Goal: Transaction & Acquisition: Obtain resource

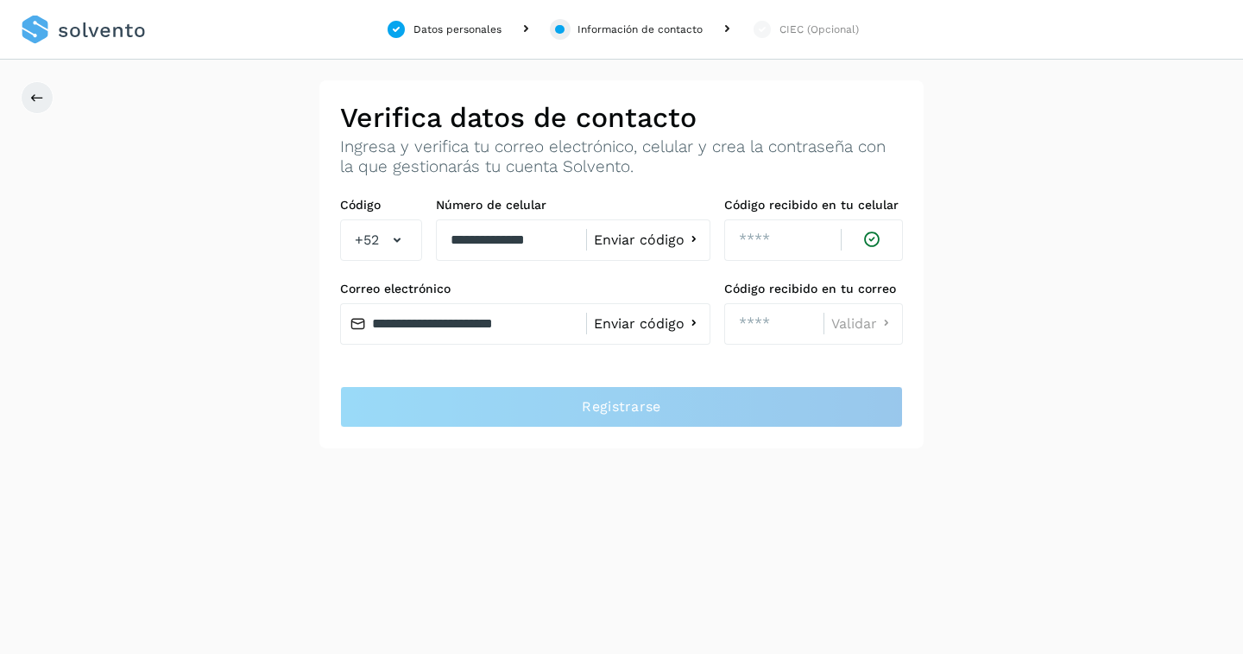
click at [635, 324] on span "Enviar código" at bounding box center [639, 324] width 91 height 14
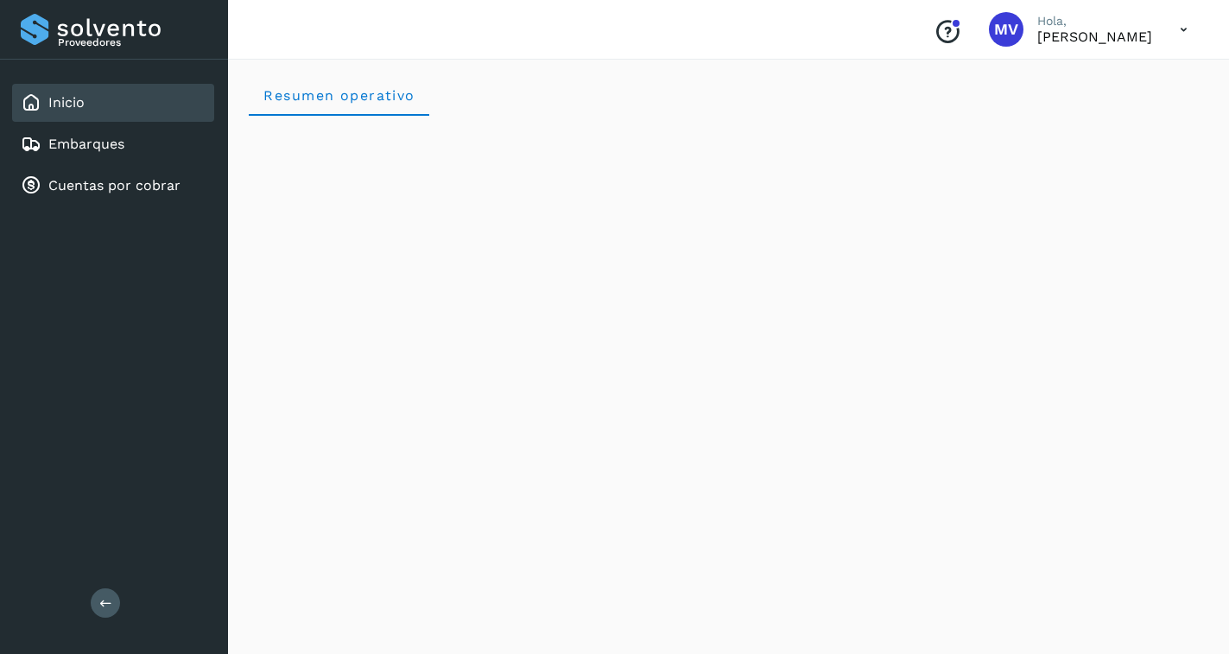
click at [933, 22] on icon "Conoce nuestros beneficios" at bounding box center [947, 32] width 28 height 28
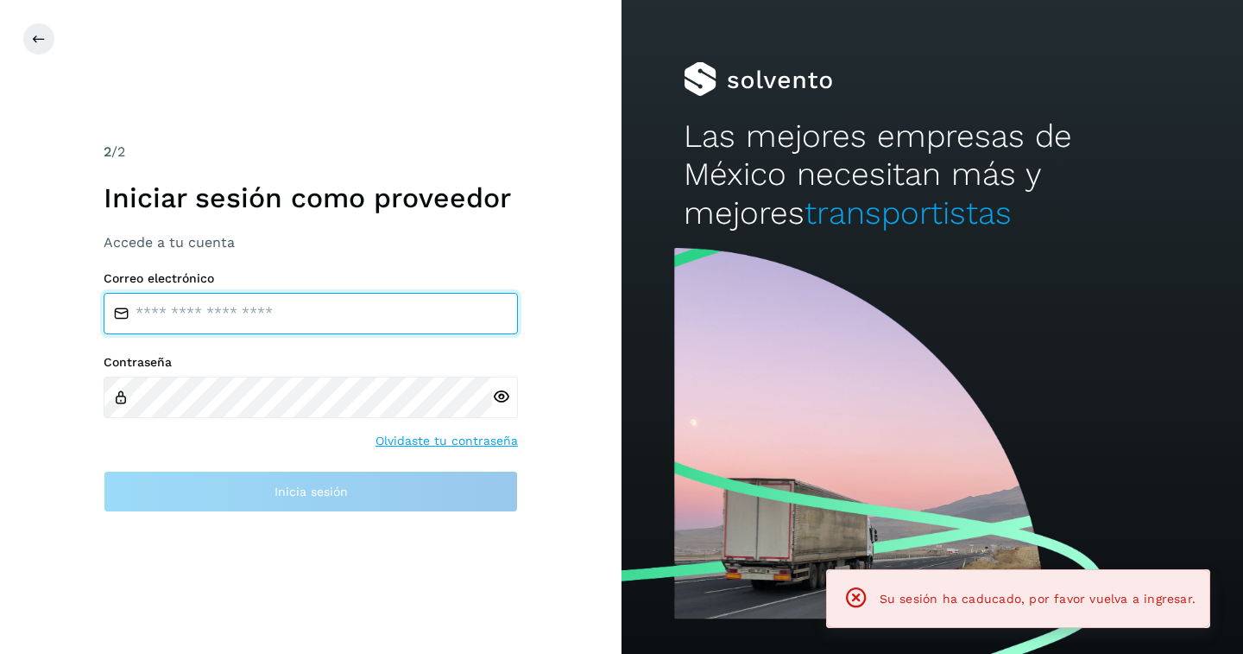
type input "**********"
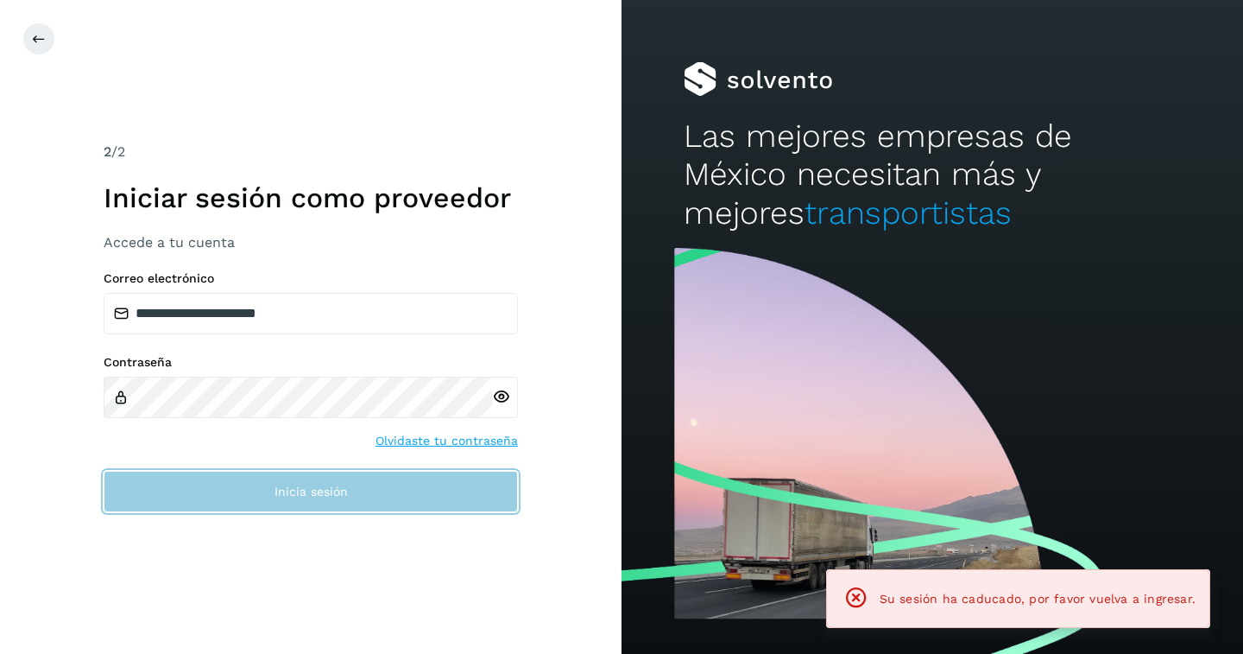
click at [340, 507] on button "Inicia sesión" at bounding box center [311, 491] width 414 height 41
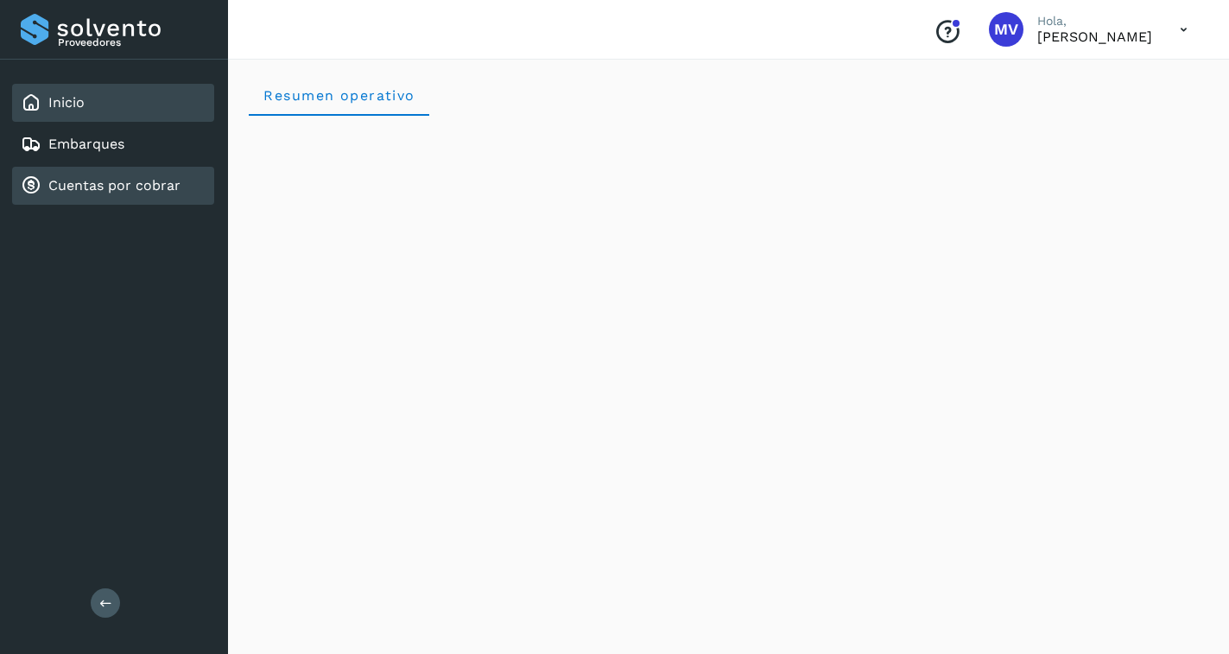
click at [82, 192] on link "Cuentas por cobrar" at bounding box center [114, 185] width 132 height 16
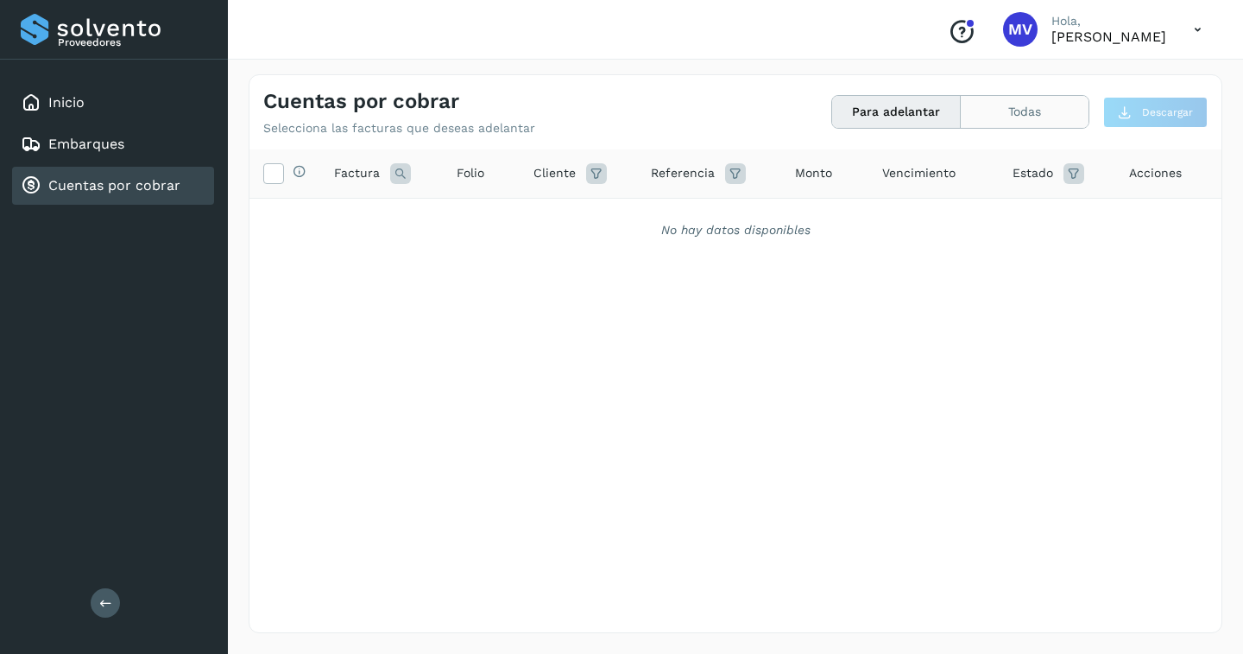
click at [1026, 118] on button "Todas" at bounding box center [1025, 112] width 128 height 32
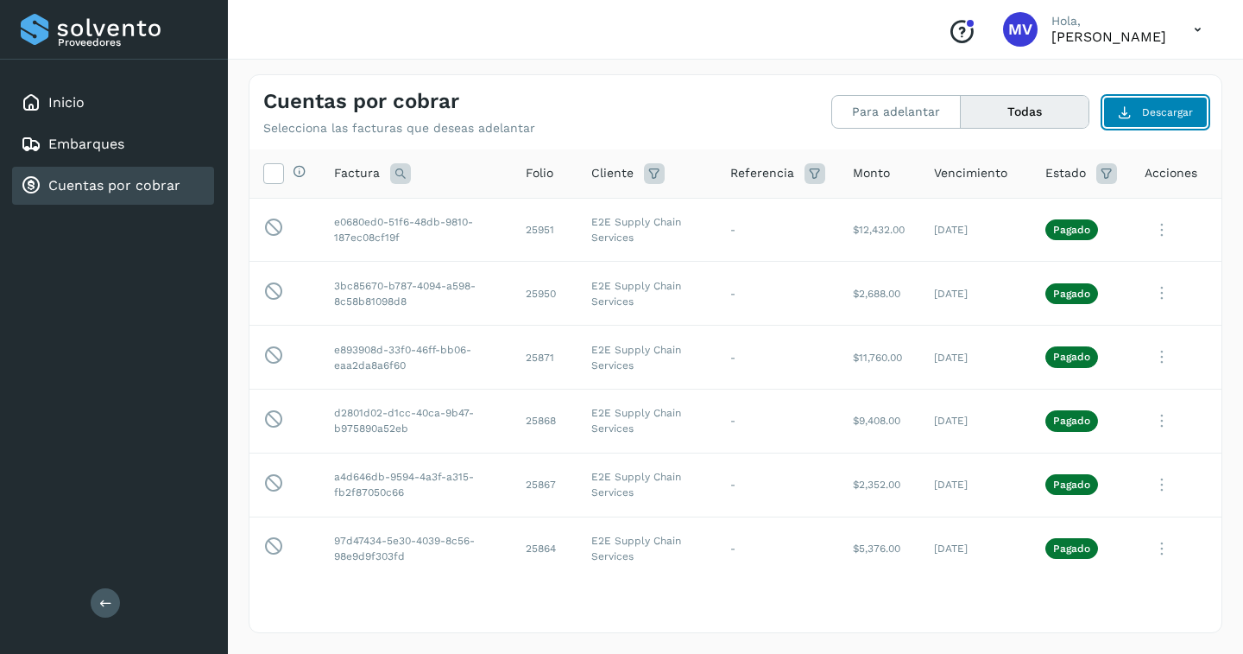
click at [1134, 119] on button "Descargar" at bounding box center [1155, 112] width 104 height 31
